Goal: Task Accomplishment & Management: Use online tool/utility

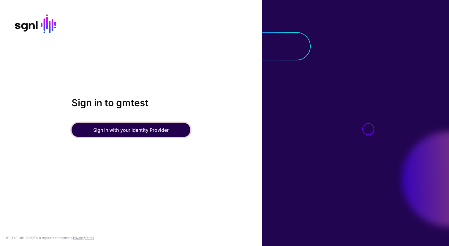
click at [116, 132] on button "Sign in with your Identity Provider" at bounding box center [131, 130] width 119 height 14
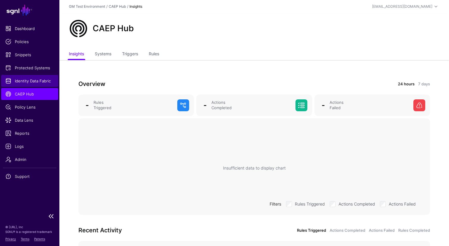
click at [24, 83] on span "Identity Data Fabric" at bounding box center [29, 81] width 49 height 6
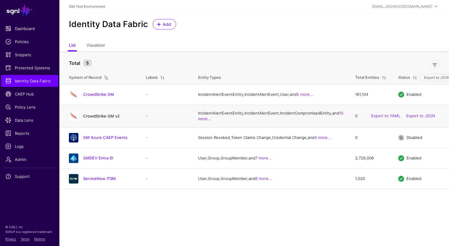
click at [101, 118] on link "CrowdStrike GM v2" at bounding box center [101, 115] width 37 height 5
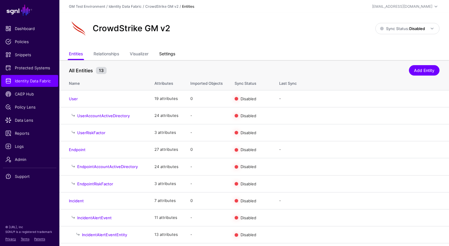
click at [166, 56] on link "Settings" at bounding box center [167, 54] width 16 height 11
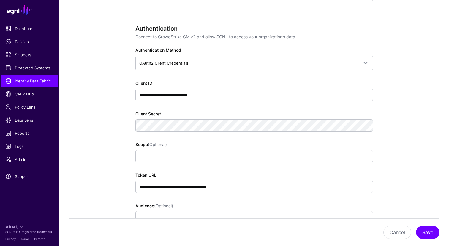
scroll to position [344, 0]
click at [367, 124] on link at bounding box center [365, 124] width 7 height 7
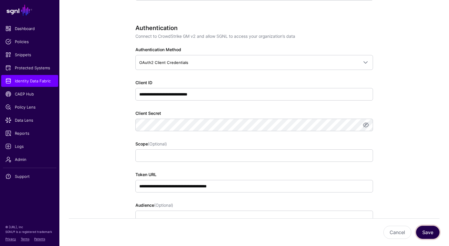
click at [425, 232] on button "Save" at bounding box center [427, 231] width 23 height 13
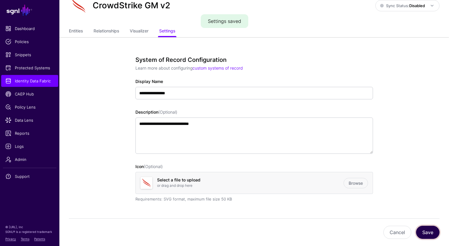
scroll to position [0, 0]
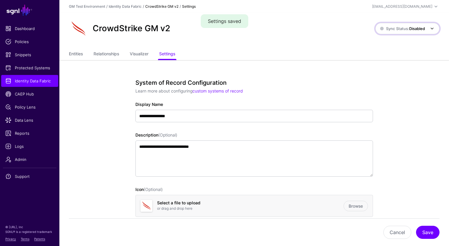
click at [420, 32] on link "Sync Status: Disabled" at bounding box center [407, 28] width 64 height 11
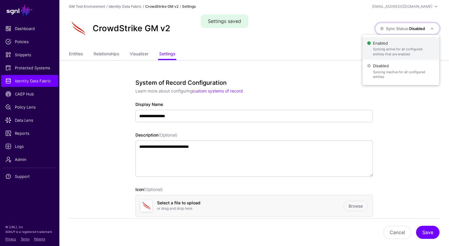
click at [394, 44] on span "Enabled Syncing active for all configured entities that are enabled" at bounding box center [400, 48] width 67 height 19
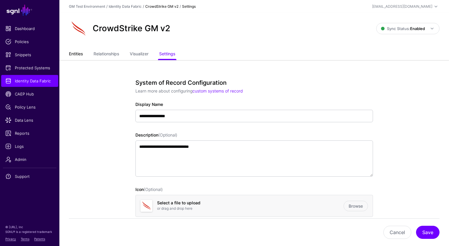
click at [77, 55] on link "Entities" at bounding box center [76, 54] width 14 height 11
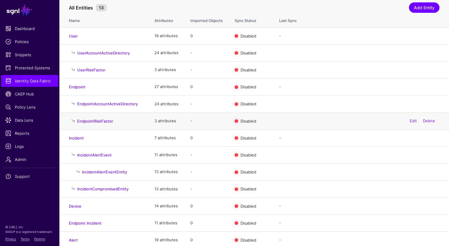
scroll to position [67, 0]
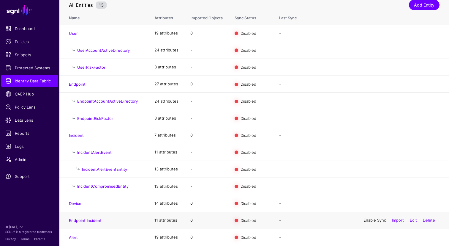
click at [365, 219] on link "Enable Sync" at bounding box center [374, 219] width 23 height 5
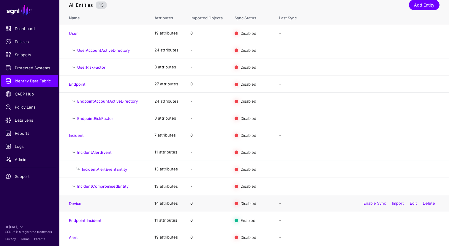
click at [371, 205] on div "Enable Sync Import Edit Delete" at bounding box center [399, 203] width 80 height 15
click at [371, 204] on link "Enable Sync" at bounding box center [374, 202] width 23 height 5
click at [369, 135] on link "Enable Sync" at bounding box center [374, 134] width 23 height 5
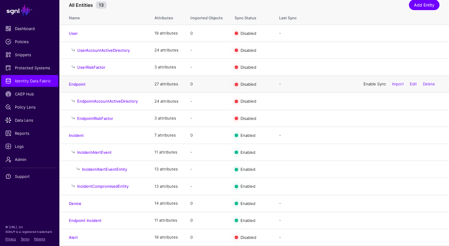
click at [364, 82] on link "Enable Sync" at bounding box center [374, 83] width 23 height 5
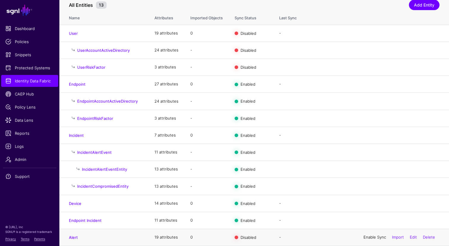
click at [366, 238] on link "Enable Sync" at bounding box center [374, 236] width 23 height 5
click at [366, 31] on link "Enable Sync" at bounding box center [374, 33] width 23 height 5
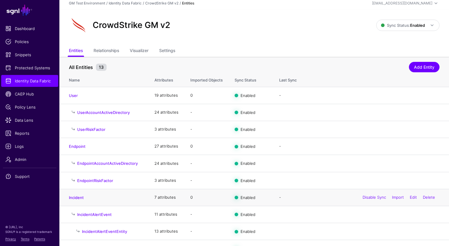
scroll to position [0, 0]
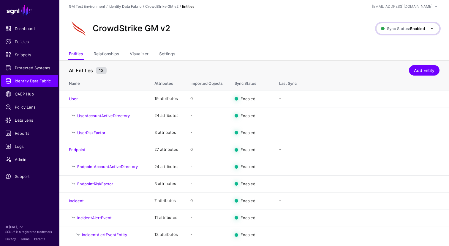
click at [411, 28] on strong "Enabled" at bounding box center [417, 28] width 15 height 5
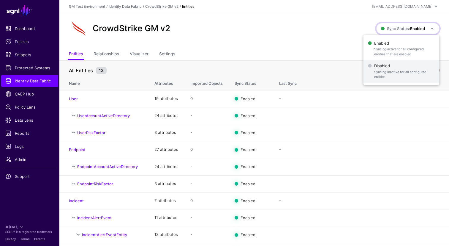
click at [385, 62] on span "Disabled Syncing inactive for all configured entities" at bounding box center [401, 70] width 67 height 19
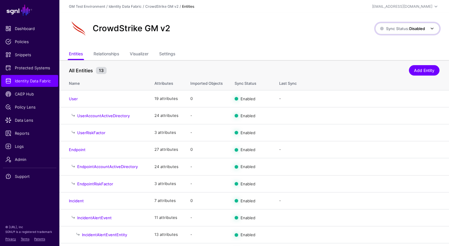
click at [406, 30] on span "Sync Status: Disabled" at bounding box center [402, 28] width 45 height 5
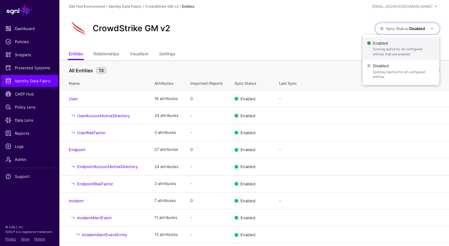
click at [393, 46] on span "Enabled Syncing active for all configured entities that are enabled" at bounding box center [400, 48] width 67 height 19
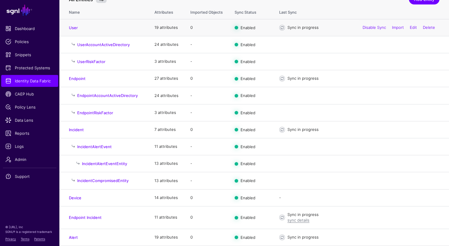
scroll to position [73, 0]
click at [75, 237] on link "Alert" at bounding box center [73, 237] width 9 height 5
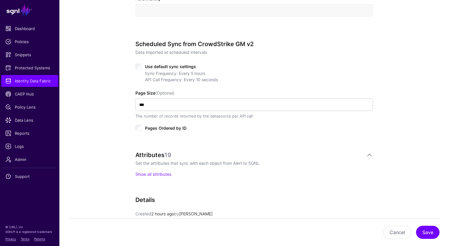
scroll to position [267, 0]
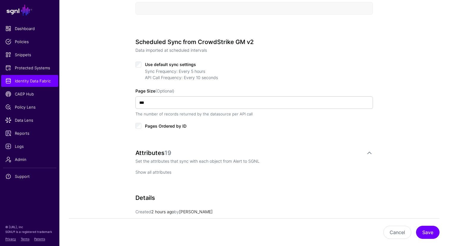
click at [152, 173] on link "Show all attributes" at bounding box center [153, 171] width 36 height 5
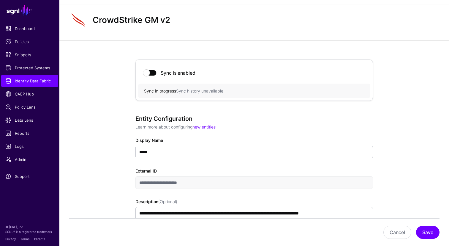
scroll to position [0, 0]
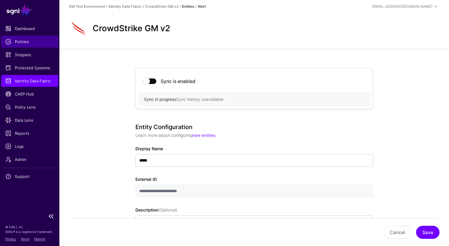
click at [21, 42] on span "Policies" at bounding box center [29, 42] width 49 height 6
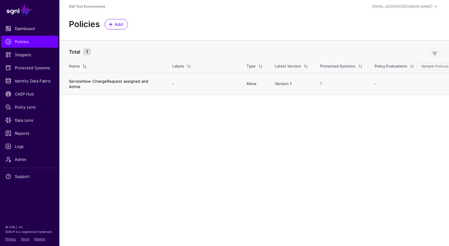
click at [94, 82] on link "ServiceNow ChangeRequest assigned and Active" at bounding box center [108, 84] width 79 height 10
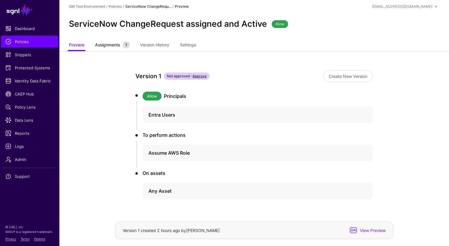
click at [108, 47] on span "Assignments" at bounding box center [108, 45] width 28 height 6
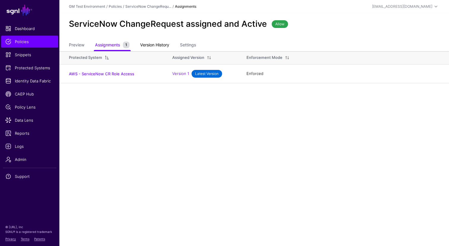
click at [160, 44] on link "Version History" at bounding box center [154, 45] width 29 height 11
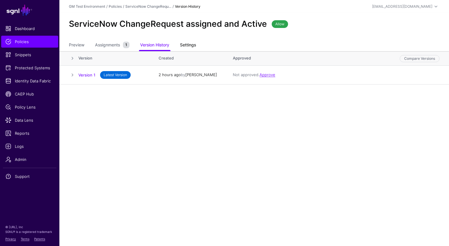
click at [189, 44] on link "Settings" at bounding box center [188, 45] width 16 height 11
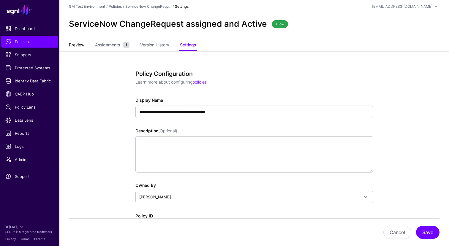
click at [74, 48] on link "Preview" at bounding box center [76, 45] width 15 height 11
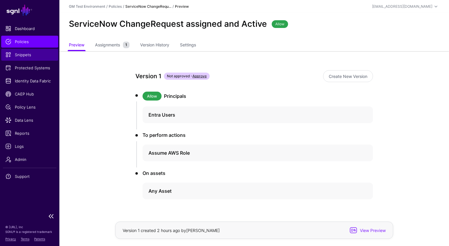
click at [20, 54] on span "Snippets" at bounding box center [29, 55] width 49 height 6
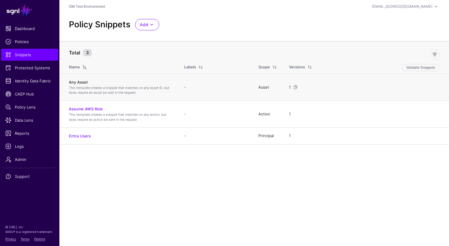
click at [79, 81] on link "Any Asset" at bounding box center [78, 82] width 19 height 5
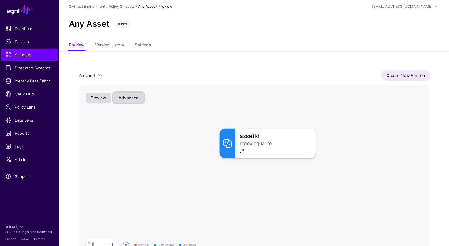
click at [129, 102] on button "Advanced" at bounding box center [128, 97] width 30 height 10
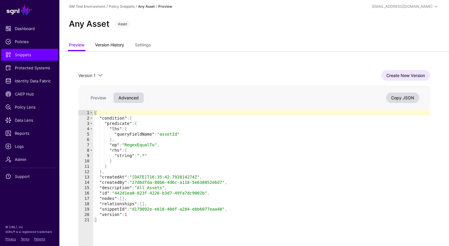
click at [118, 44] on link "Version History" at bounding box center [109, 45] width 29 height 11
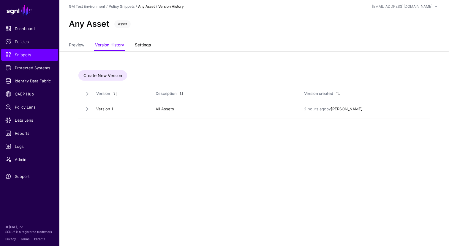
click at [148, 49] on link "Settings" at bounding box center [143, 45] width 16 height 11
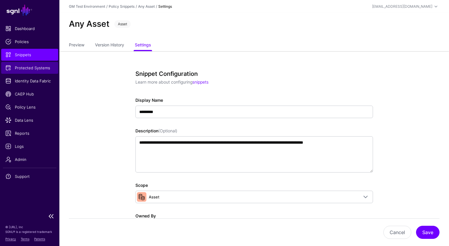
click at [27, 69] on span "Protected Systems" at bounding box center [29, 68] width 49 height 6
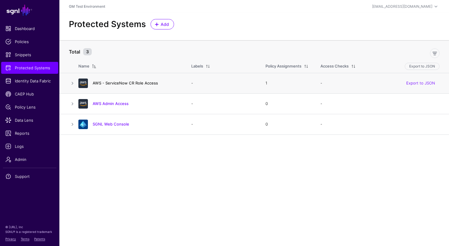
click at [117, 83] on link "AWS - ServiceNow CR Role Access" at bounding box center [125, 82] width 65 height 5
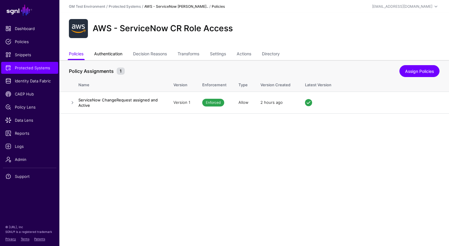
click at [109, 54] on link "Authentication" at bounding box center [108, 54] width 28 height 11
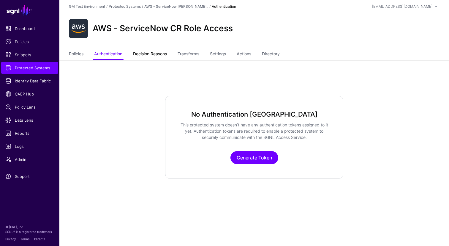
click at [147, 56] on link "Decision Reasons" at bounding box center [150, 54] width 34 height 11
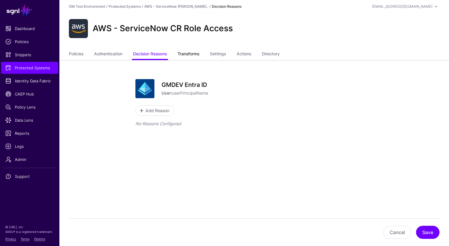
click at [189, 55] on link "Transforms" at bounding box center [189, 54] width 22 height 11
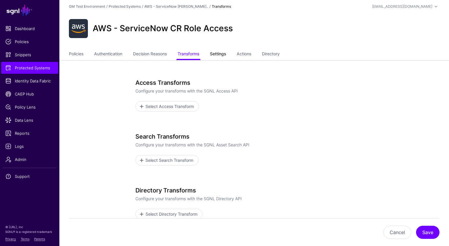
click at [219, 53] on link "Settings" at bounding box center [218, 54] width 16 height 11
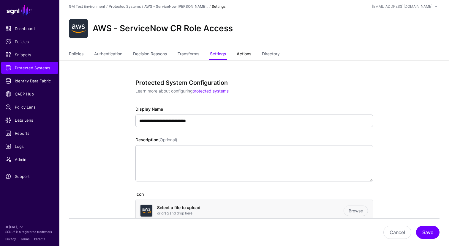
click at [246, 55] on link "Actions" at bounding box center [244, 54] width 15 height 11
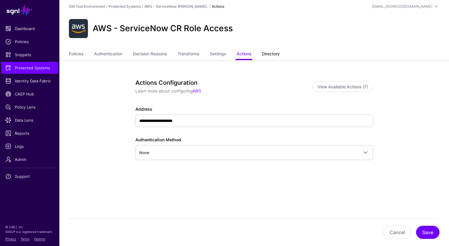
click at [277, 56] on link "Directory" at bounding box center [271, 54] width 18 height 11
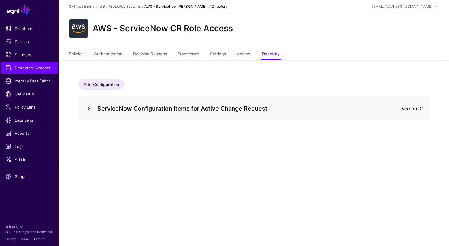
click at [89, 108] on link at bounding box center [89, 108] width 7 height 7
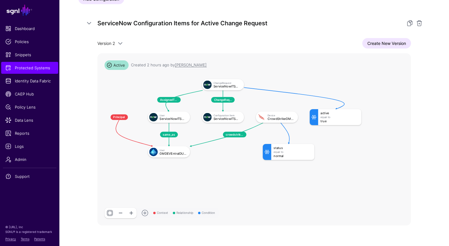
scroll to position [83, 0]
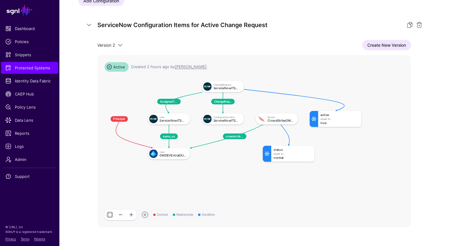
click at [170, 155] on div "GMDEVEntraIDUser" at bounding box center [172, 154] width 27 height 3
click div "Equal To"
click at [278, 120] on div "CrowdStrikeGMv2Device" at bounding box center [281, 120] width 27 height 3
click div
click span
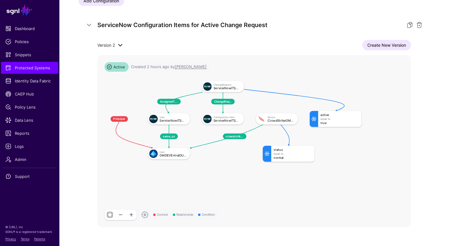
click at [122, 45] on span at bounding box center [120, 45] width 7 height 7
click at [135, 39] on div "ServiceNow Configuration Items for Active Change Request Version 2 Version 2 Ve…" at bounding box center [254, 123] width 352 height 221
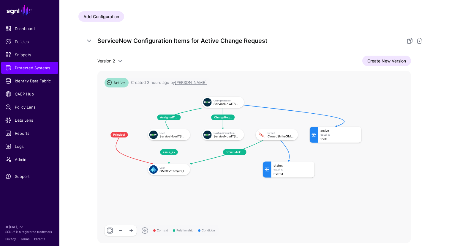
scroll to position [103, 0]
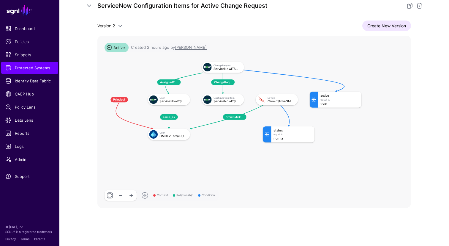
click at [110, 195] on link at bounding box center [110, 195] width 11 height 11
click at [322, 70] on rect at bounding box center [97, 56] width 24769 height 13557
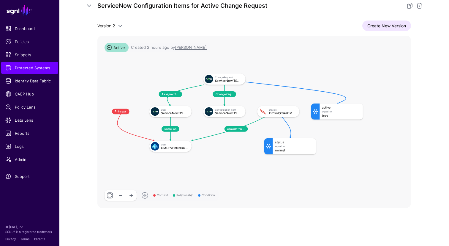
click at [298, 78] on rect at bounding box center [99, 68] width 24769 height 13557
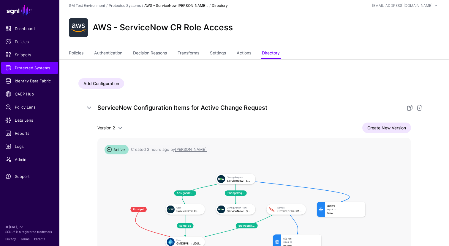
scroll to position [1, 0]
click at [34, 69] on span "Protected Systems" at bounding box center [29, 68] width 49 height 6
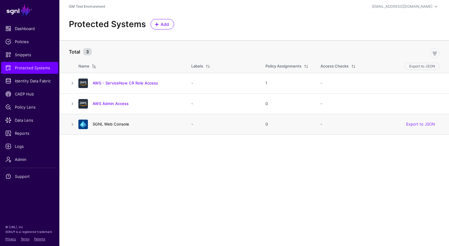
click at [110, 124] on link "SGNL Web Console" at bounding box center [111, 123] width 37 height 5
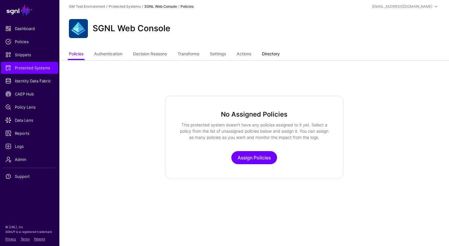
click at [276, 52] on link "Directory" at bounding box center [271, 54] width 18 height 11
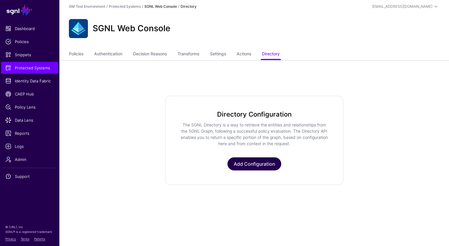
click at [242, 163] on link "Add Configuration" at bounding box center [254, 163] width 54 height 13
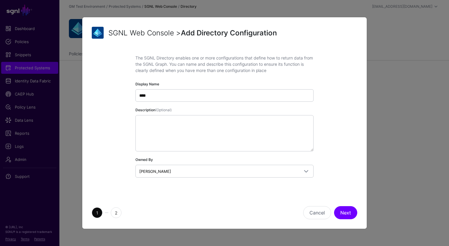
type input "****"
click at [247, 187] on div "The SGNL Directory enables one or more configurations that define how to return…" at bounding box center [224, 122] width 178 height 134
click at [348, 212] on button "Next" at bounding box center [345, 212] width 23 height 13
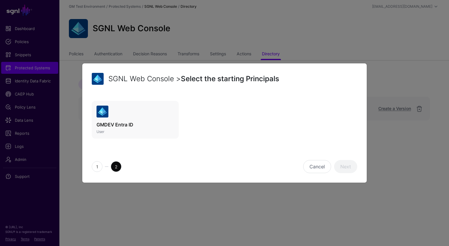
click at [104, 132] on p "User" at bounding box center [134, 131] width 77 height 5
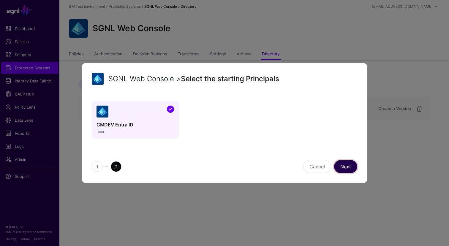
click at [345, 166] on link "Next" at bounding box center [345, 166] width 23 height 13
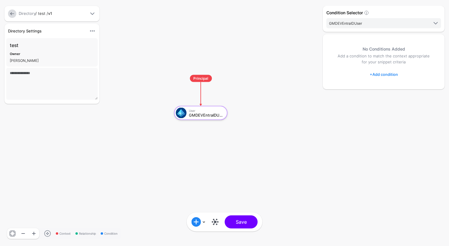
click at [383, 75] on link "+ Add condition" at bounding box center [384, 74] width 28 height 10
click at [393, 100] on div "Graph Condition" at bounding box center [408, 98] width 46 height 5
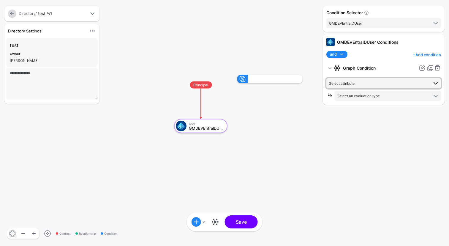
click at [436, 83] on span at bounding box center [435, 83] width 7 height 7
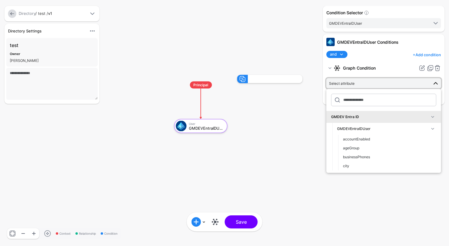
click at [432, 129] on span at bounding box center [432, 128] width 7 height 7
click at [364, 131] on div "GMDEVEntraIDUser" at bounding box center [386, 128] width 99 height 7
click at [312, 41] on rect at bounding box center [168, 69] width 44892 height 24554
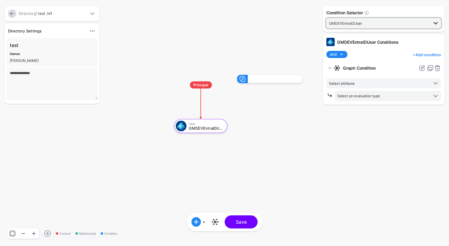
click at [355, 23] on span "GMDEVEntraIDUser" at bounding box center [345, 23] width 33 height 4
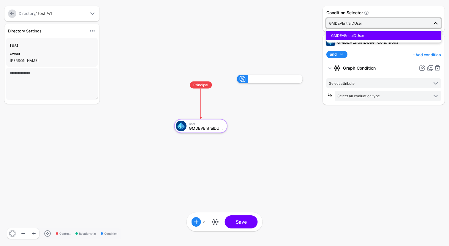
click at [349, 35] on span "GMDEVEntraIDUser" at bounding box center [347, 35] width 33 height 4
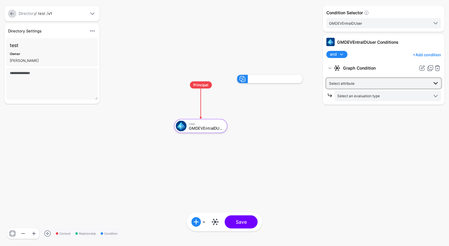
click at [372, 82] on span "Select attribute" at bounding box center [378, 83] width 99 height 7
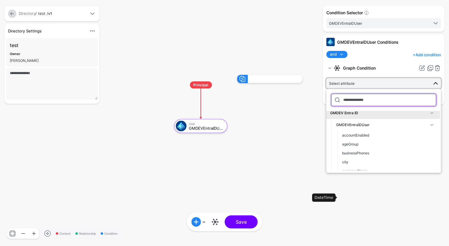
scroll to position [0, 1]
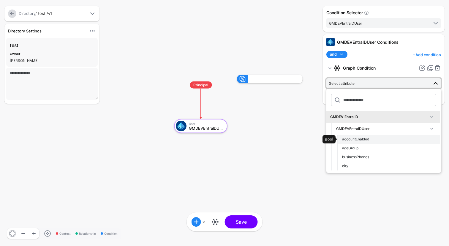
click at [364, 137] on span "accountEnabled" at bounding box center [355, 139] width 27 height 4
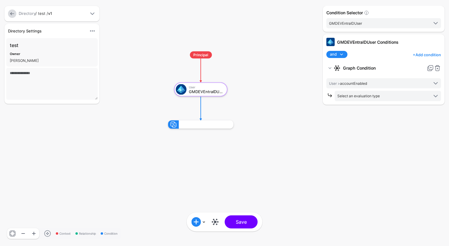
click span
click at [197, 221] on span at bounding box center [197, 222] width 10 height 10
click at [226, 205] on div "Add Condition Group" at bounding box center [217, 203] width 50 height 6
click at [213, 205] on div "Graph Condition" at bounding box center [227, 203] width 46 height 5
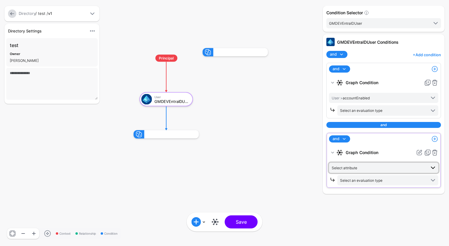
click at [364, 169] on span "Select attribute" at bounding box center [379, 167] width 94 height 7
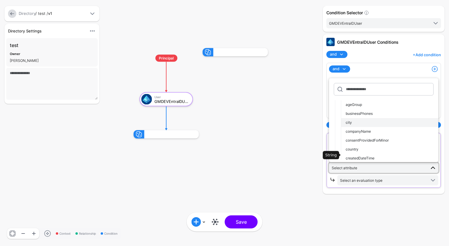
scroll to position [0, 0]
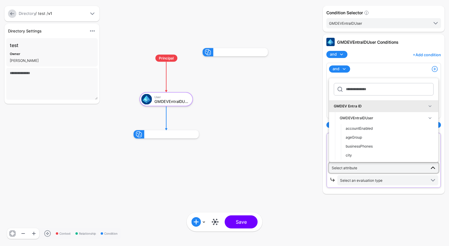
click at [430, 107] on span at bounding box center [429, 105] width 7 height 7
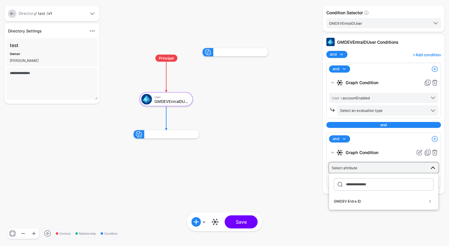
click at [292, 104] on rect at bounding box center [128, 42] width 44892 height 24554
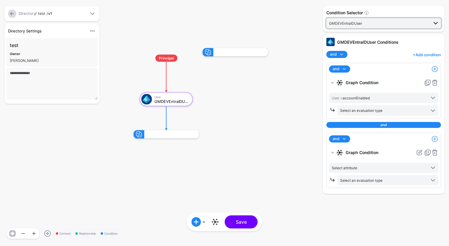
click at [435, 24] on span at bounding box center [435, 23] width 7 height 7
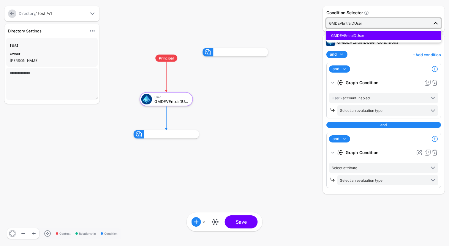
click at [435, 24] on span at bounding box center [435, 23] width 7 height 7
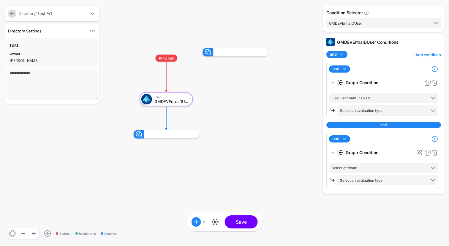
click at [259, 133] on rect at bounding box center [128, 42] width 44892 height 24554
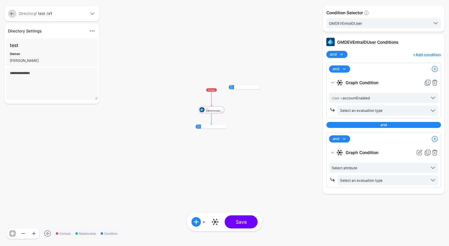
click at [12, 15] on link at bounding box center [12, 14] width 8 height 8
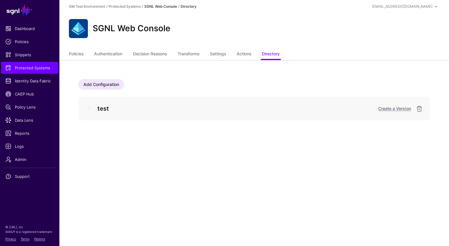
click at [313, 146] on main "SGNL Dashboard Policies Snippets Protected Systems Identity Data Fabric CAEP Hu…" at bounding box center [224, 123] width 449 height 246
click at [420, 107] on link at bounding box center [419, 108] width 7 height 7
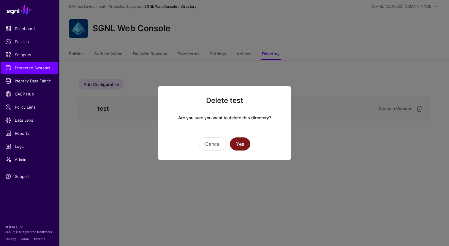
click at [242, 145] on button "Yes" at bounding box center [240, 143] width 20 height 13
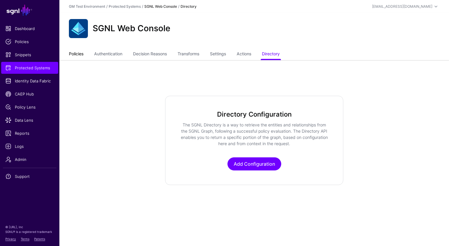
click at [74, 55] on link "Policies" at bounding box center [76, 54] width 15 height 11
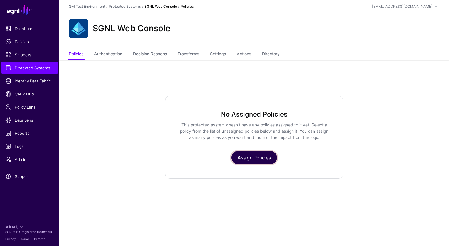
click at [247, 158] on link "Assign Policies" at bounding box center [254, 157] width 46 height 13
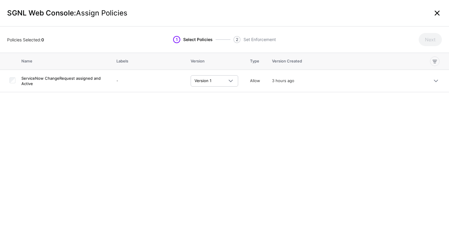
click at [439, 13] on link at bounding box center [437, 13] width 10 height 10
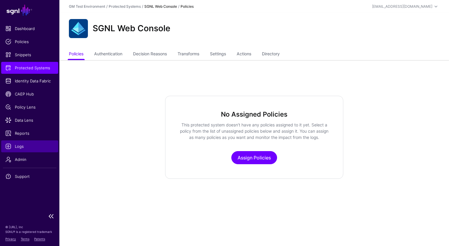
click at [21, 148] on span "Logs" at bounding box center [29, 146] width 49 height 6
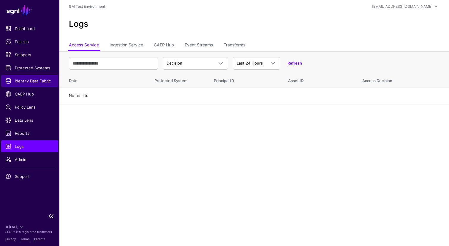
click at [29, 81] on span "Identity Data Fabric" at bounding box center [29, 81] width 49 height 6
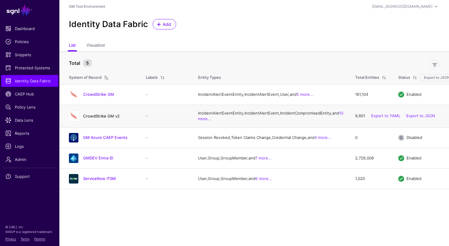
click at [102, 118] on link "CrowdStrike GM v2" at bounding box center [101, 115] width 37 height 5
